Goal: Find specific page/section: Find specific page/section

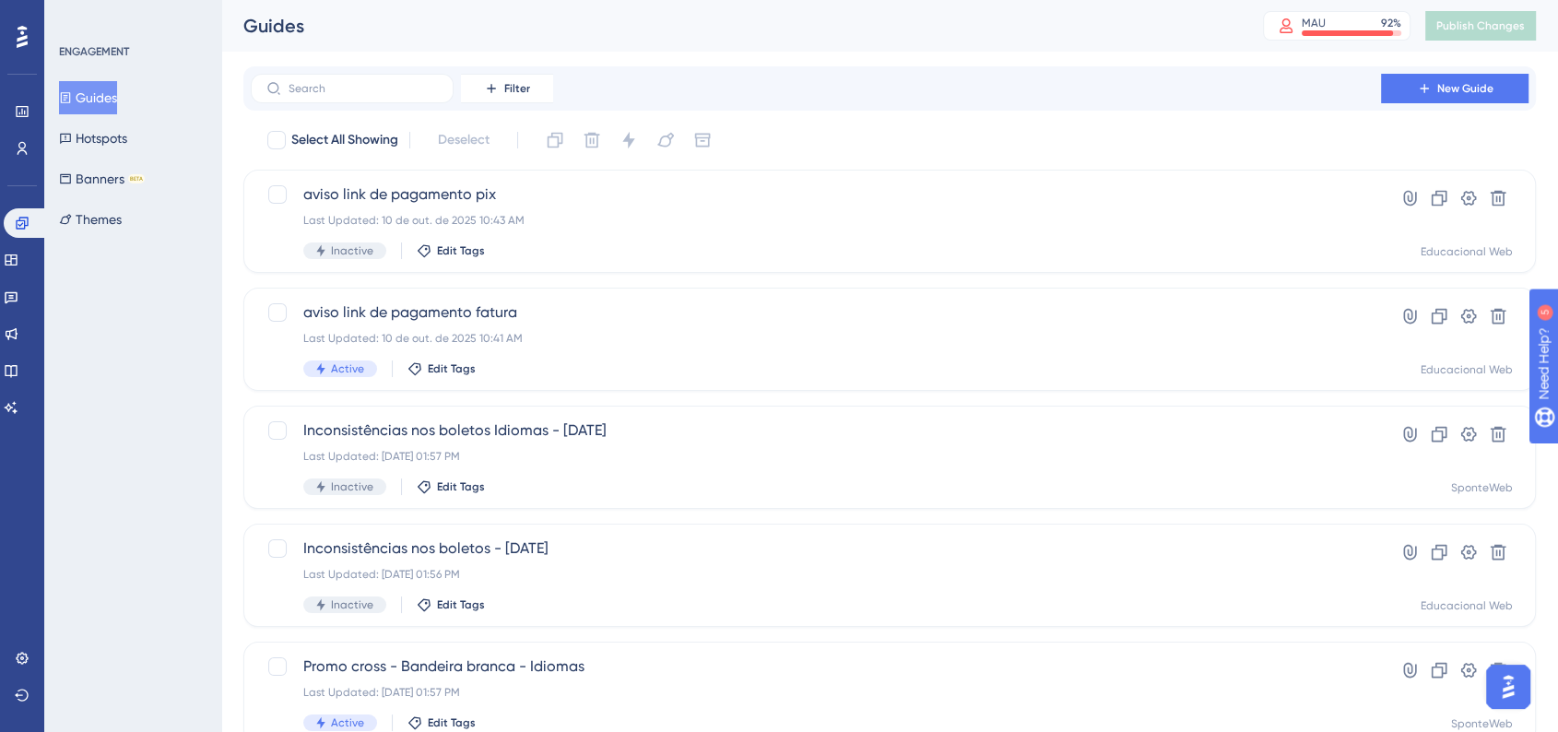
click at [137, 419] on div "ENGAGEMENT Guides Hotspots Banners BETA Themes" at bounding box center [132, 366] width 177 height 732
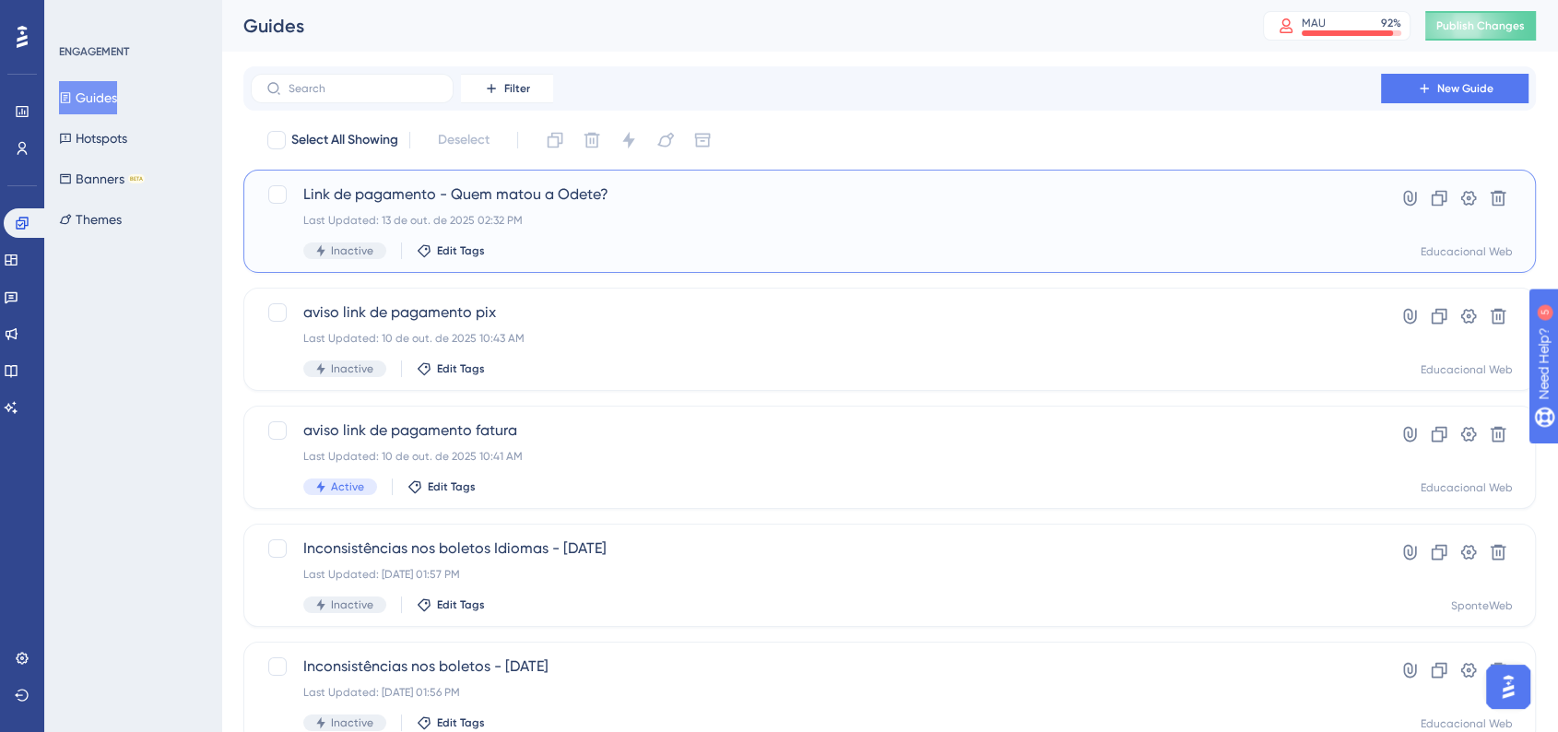
click at [601, 229] on div "Link de pagamento - Quem matou a Odete? Last Updated: [DATE] 02:32 PM Inactive …" at bounding box center [815, 221] width 1025 height 76
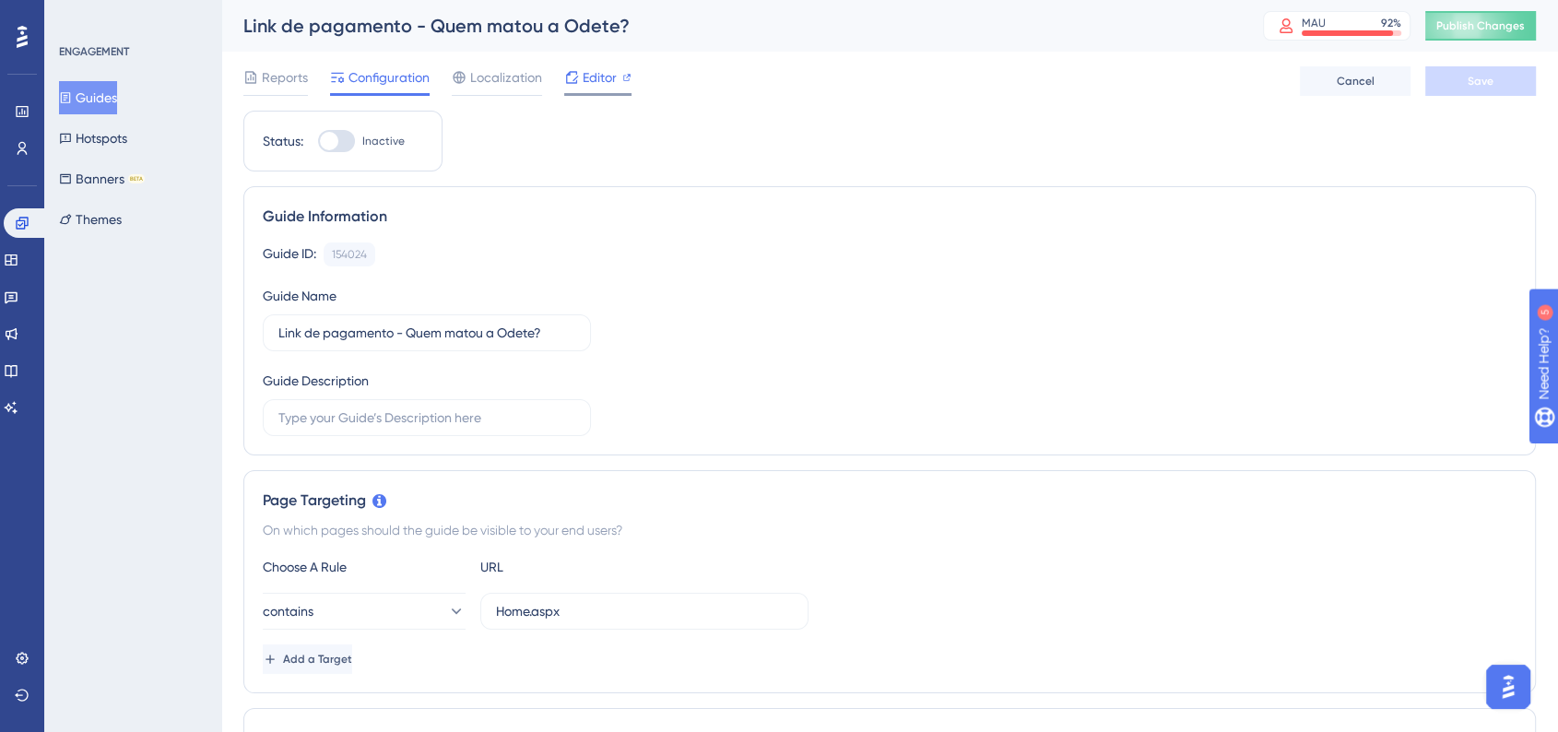
click at [608, 81] on span "Editor" at bounding box center [600, 77] width 34 height 22
